Goal: Information Seeking & Learning: Learn about a topic

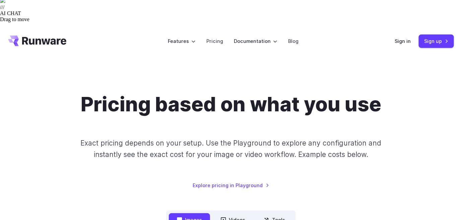
scroll to position [191, 0]
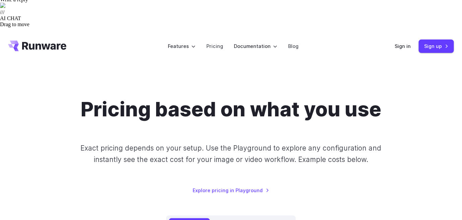
drag, startPoint x: 339, startPoint y: 56, endPoint x: 113, endPoint y: 121, distance: 234.8
